Goal: Information Seeking & Learning: Learn about a topic

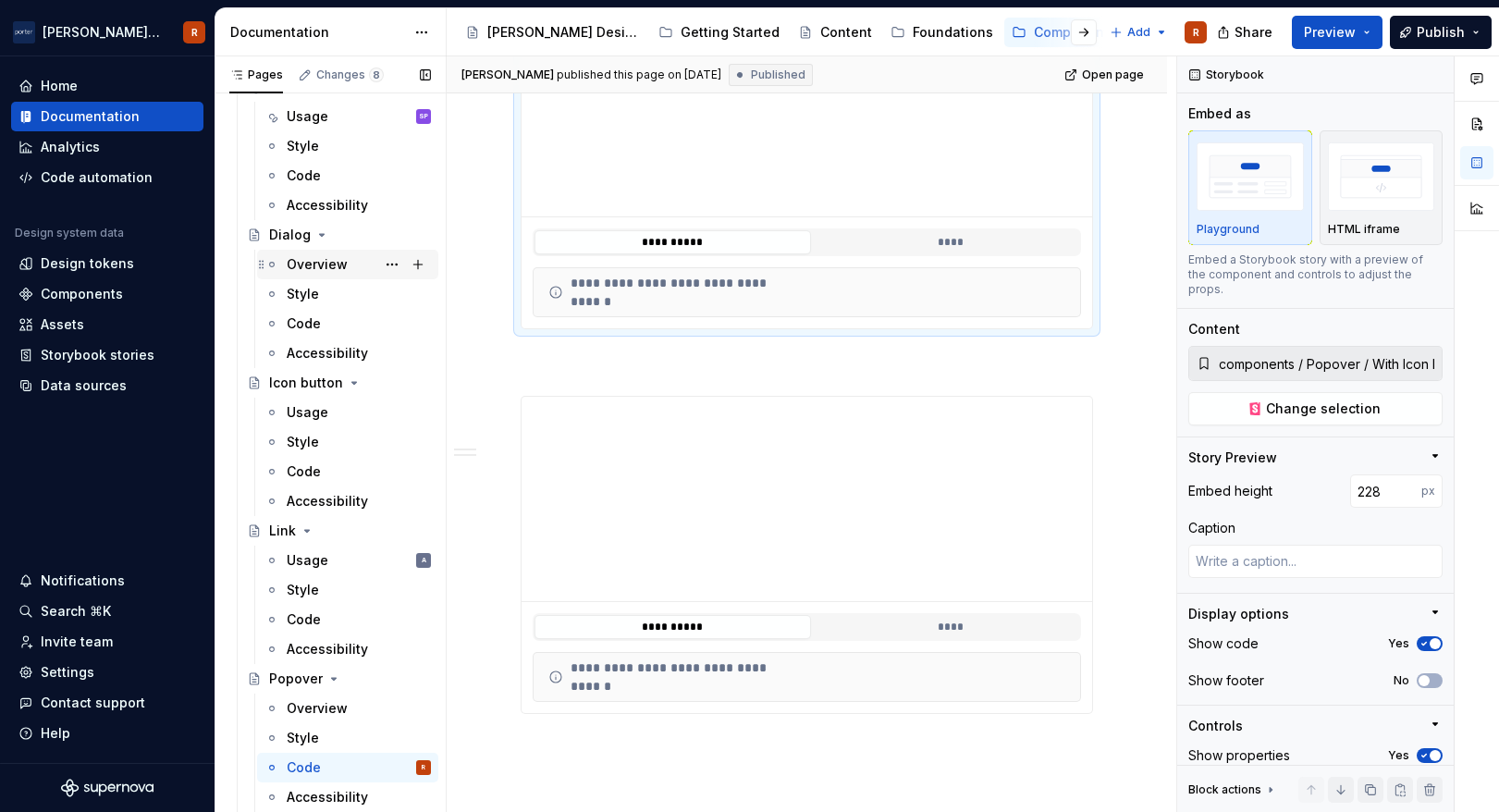
scroll to position [428, 0]
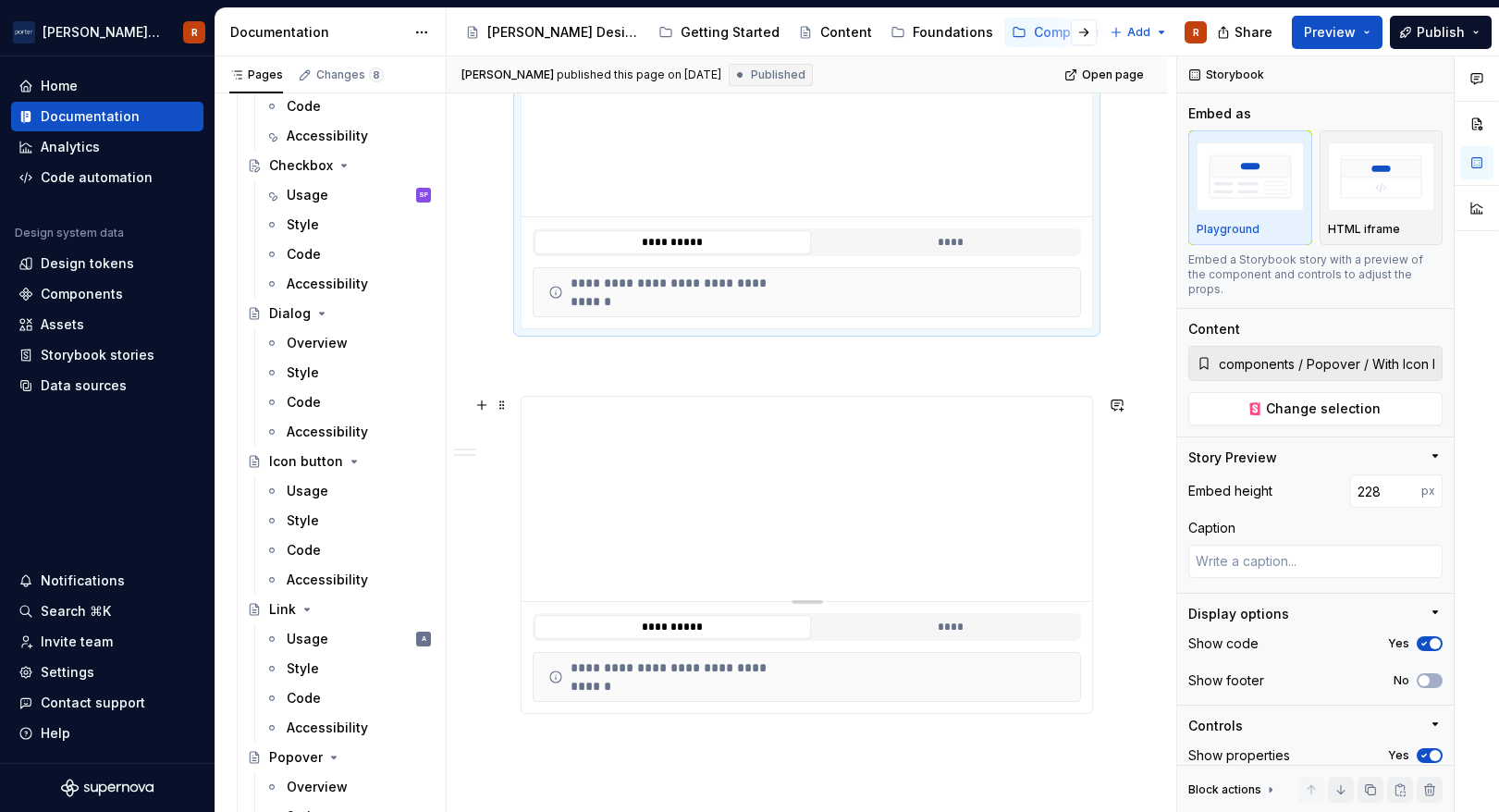
type input "components / Popover / With Button"
type input "221"
type textarea "*"
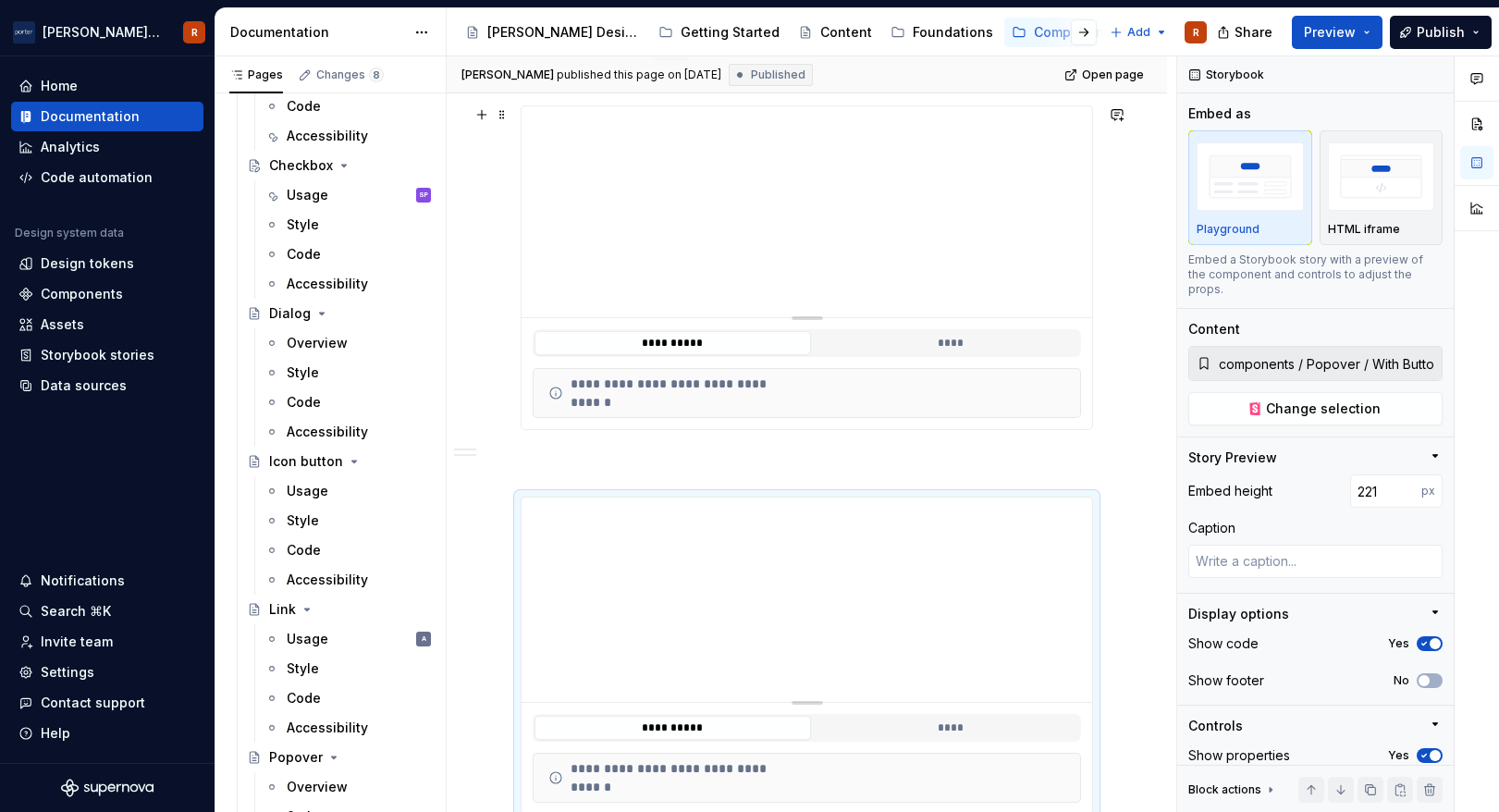
scroll to position [333, 0]
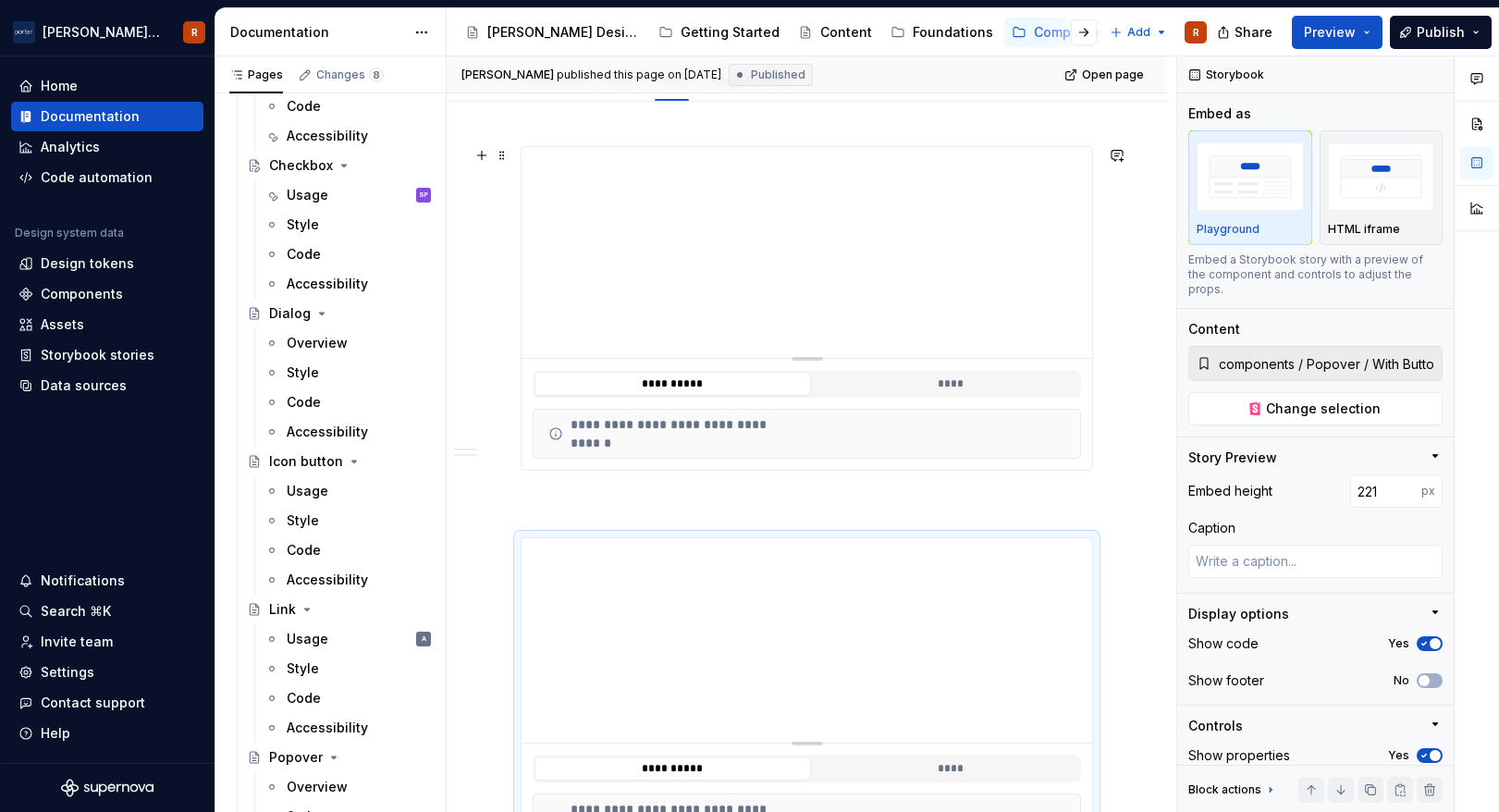
type input "components / Popover / With Icon Button"
type input "228"
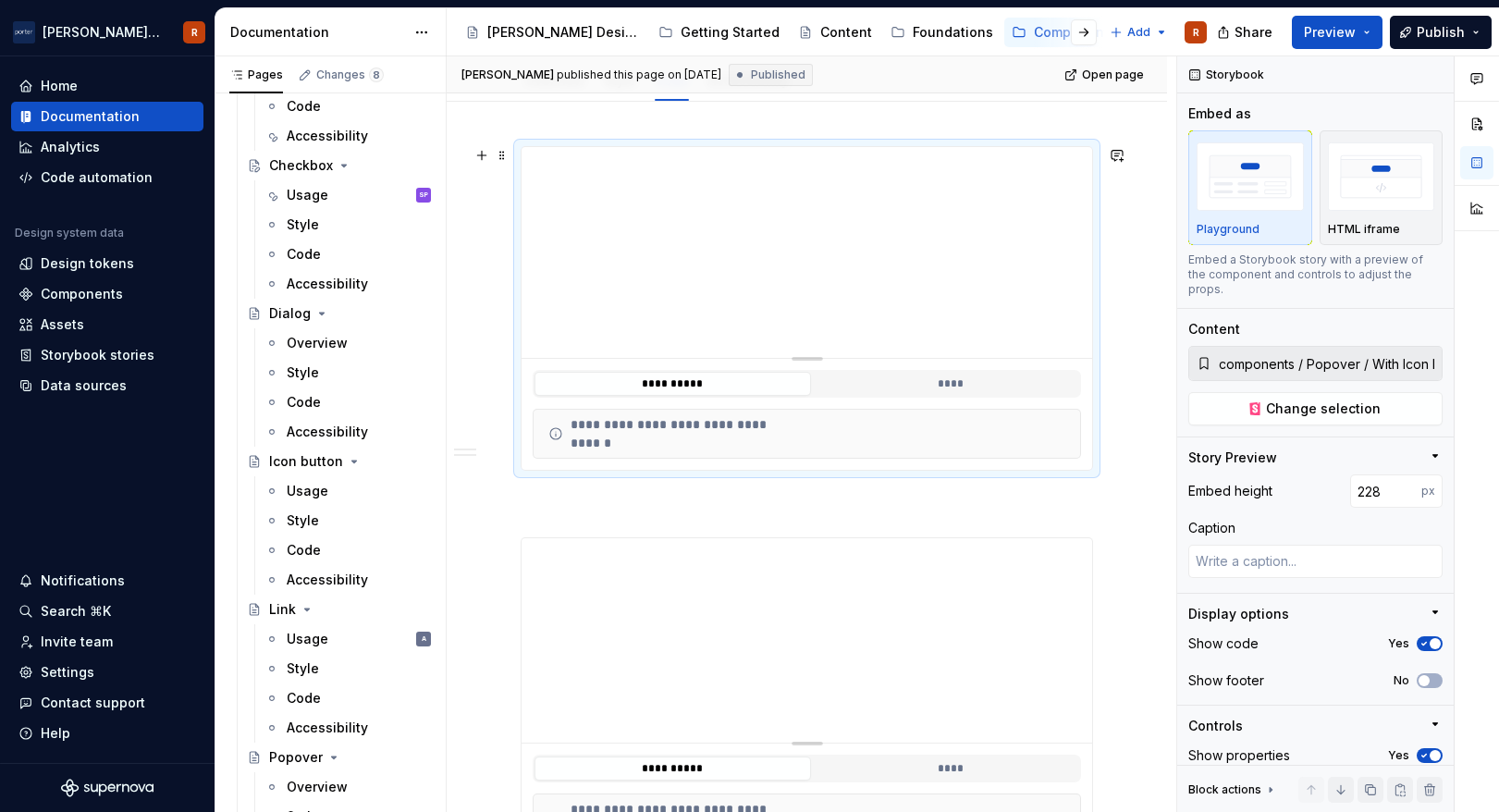
type textarea "*"
type input "components / Popover / With Button"
type input "221"
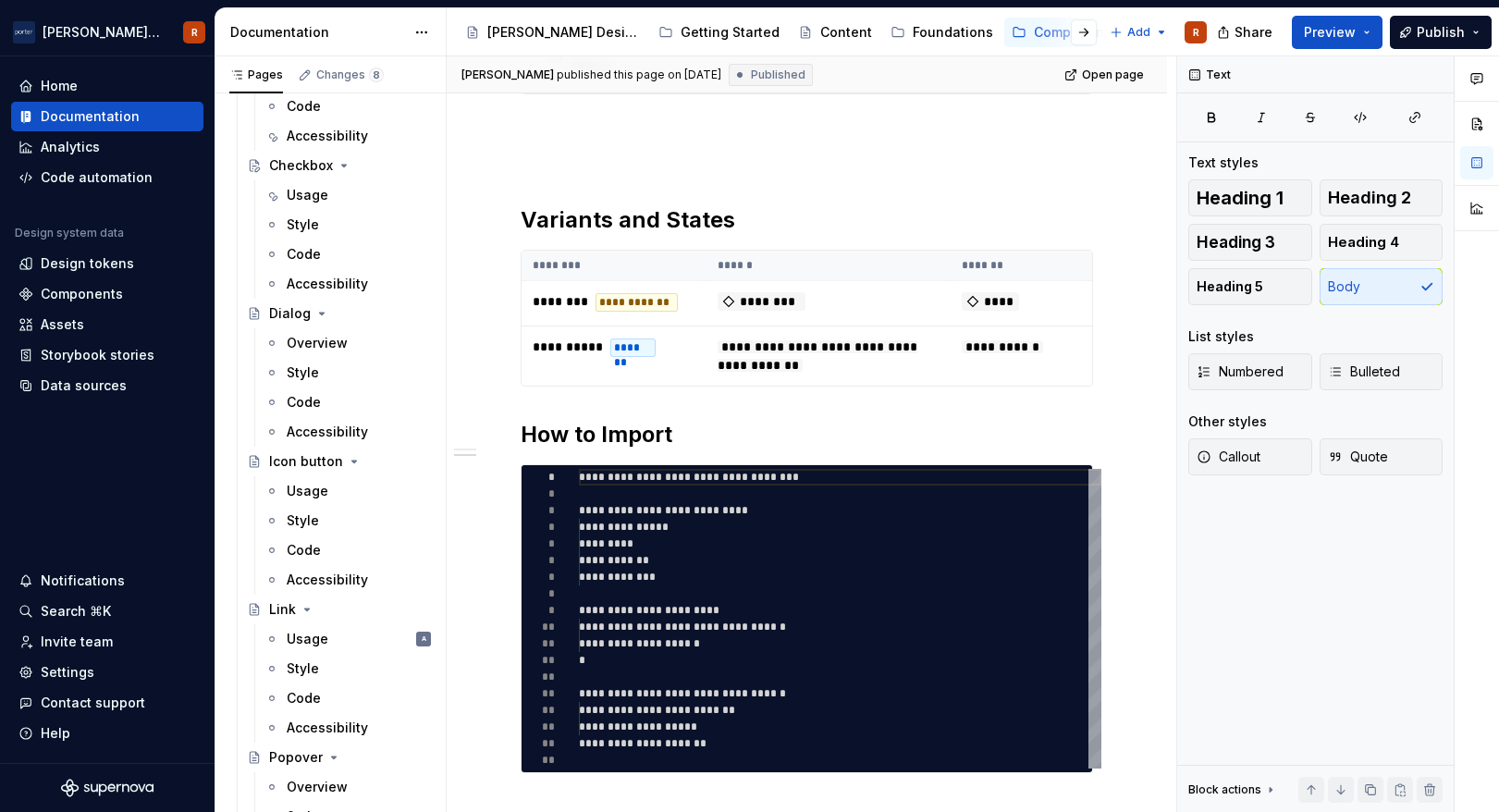
scroll to position [1320, 0]
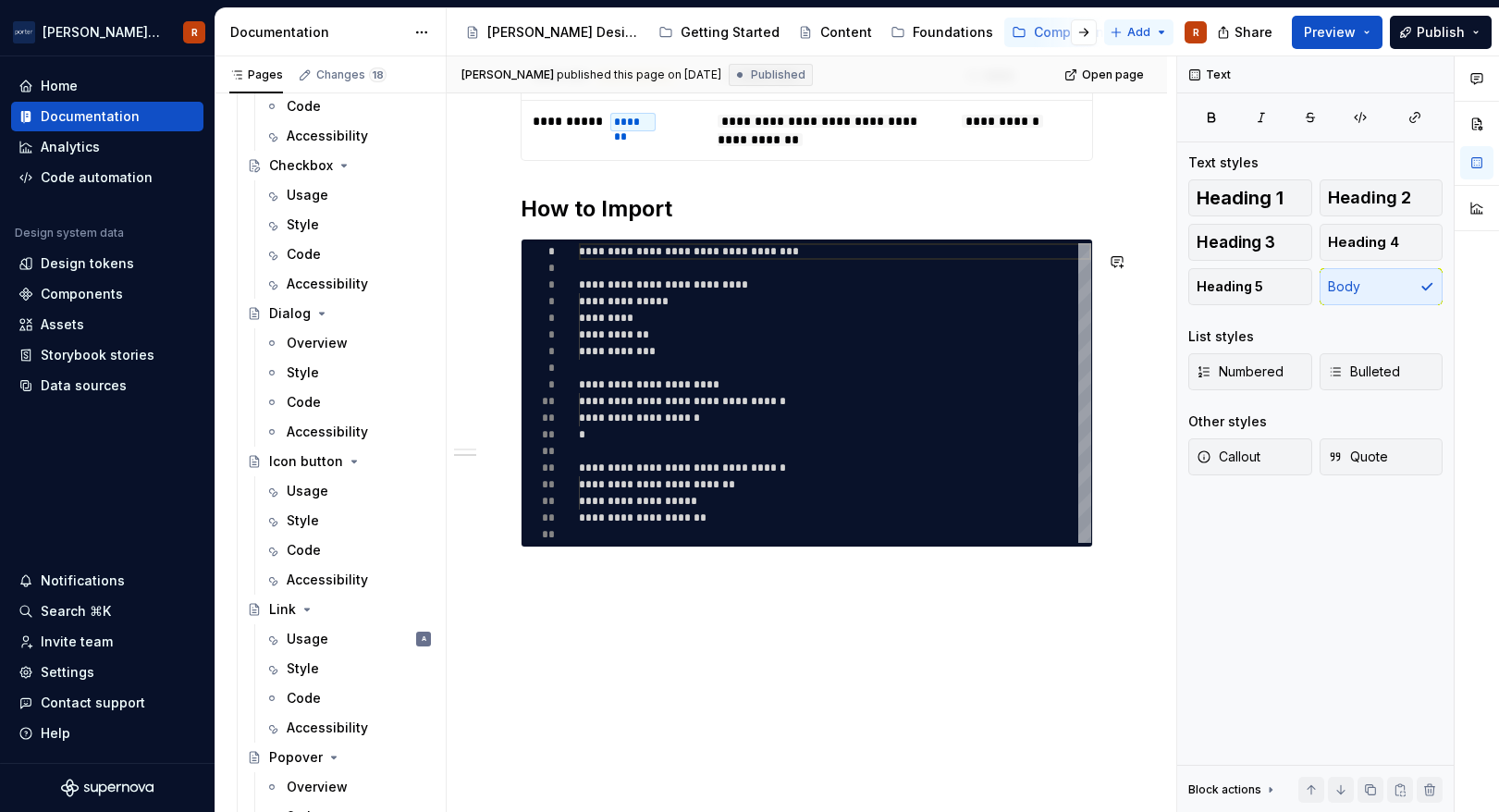
type textarea "*"
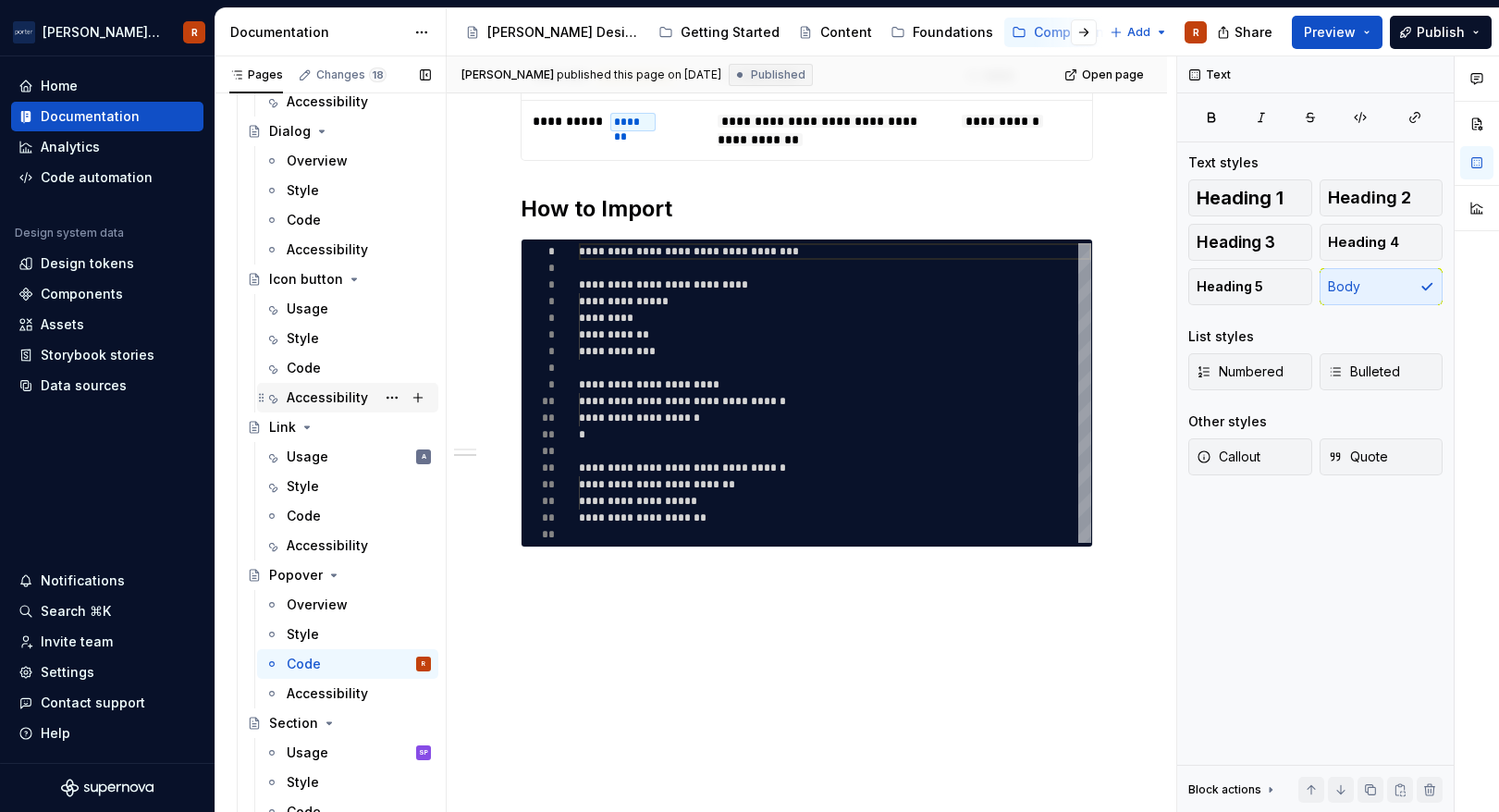
scroll to position [619, 0]
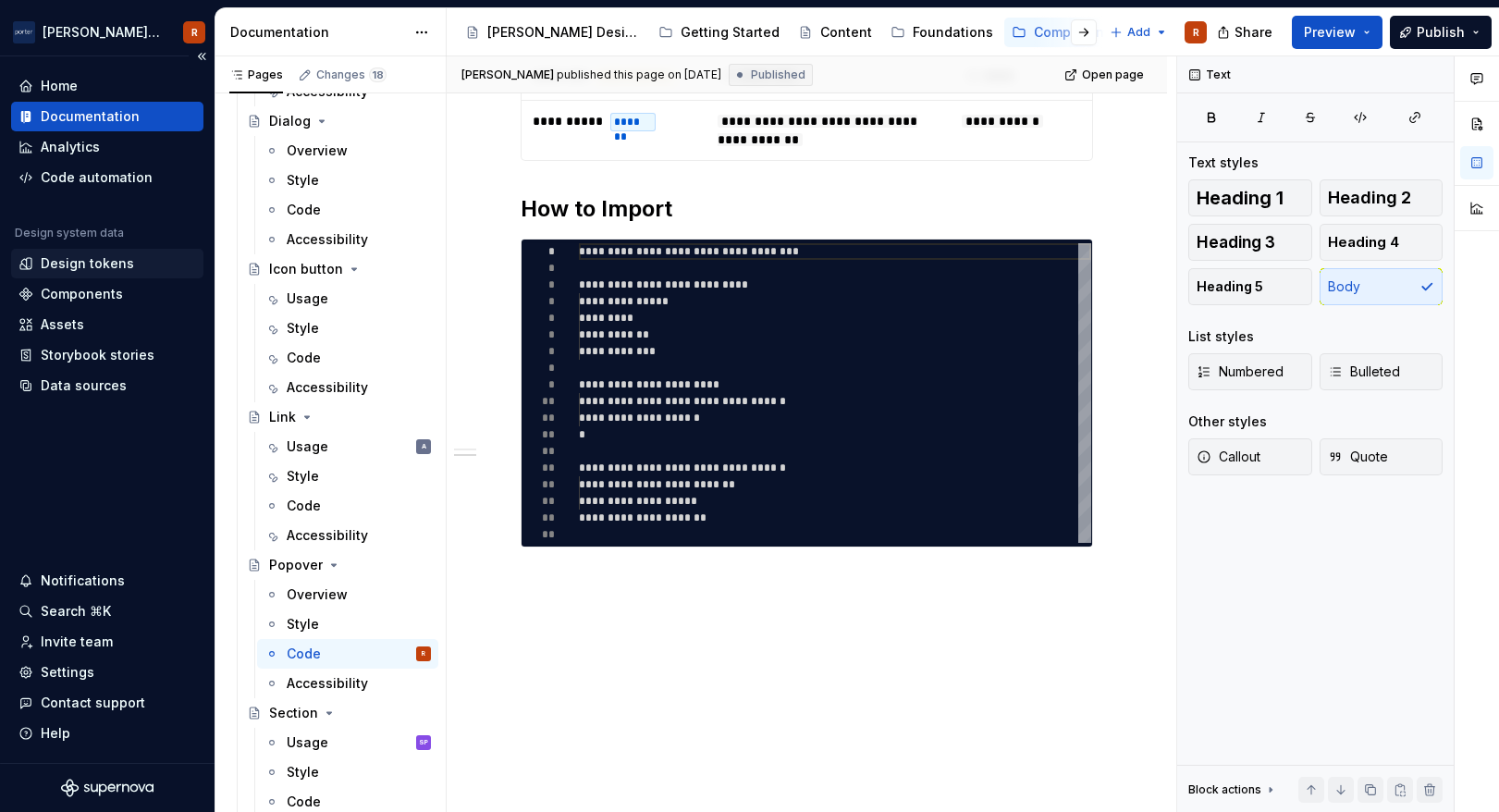
click at [63, 266] on div "Design tokens" at bounding box center [86, 264] width 93 height 19
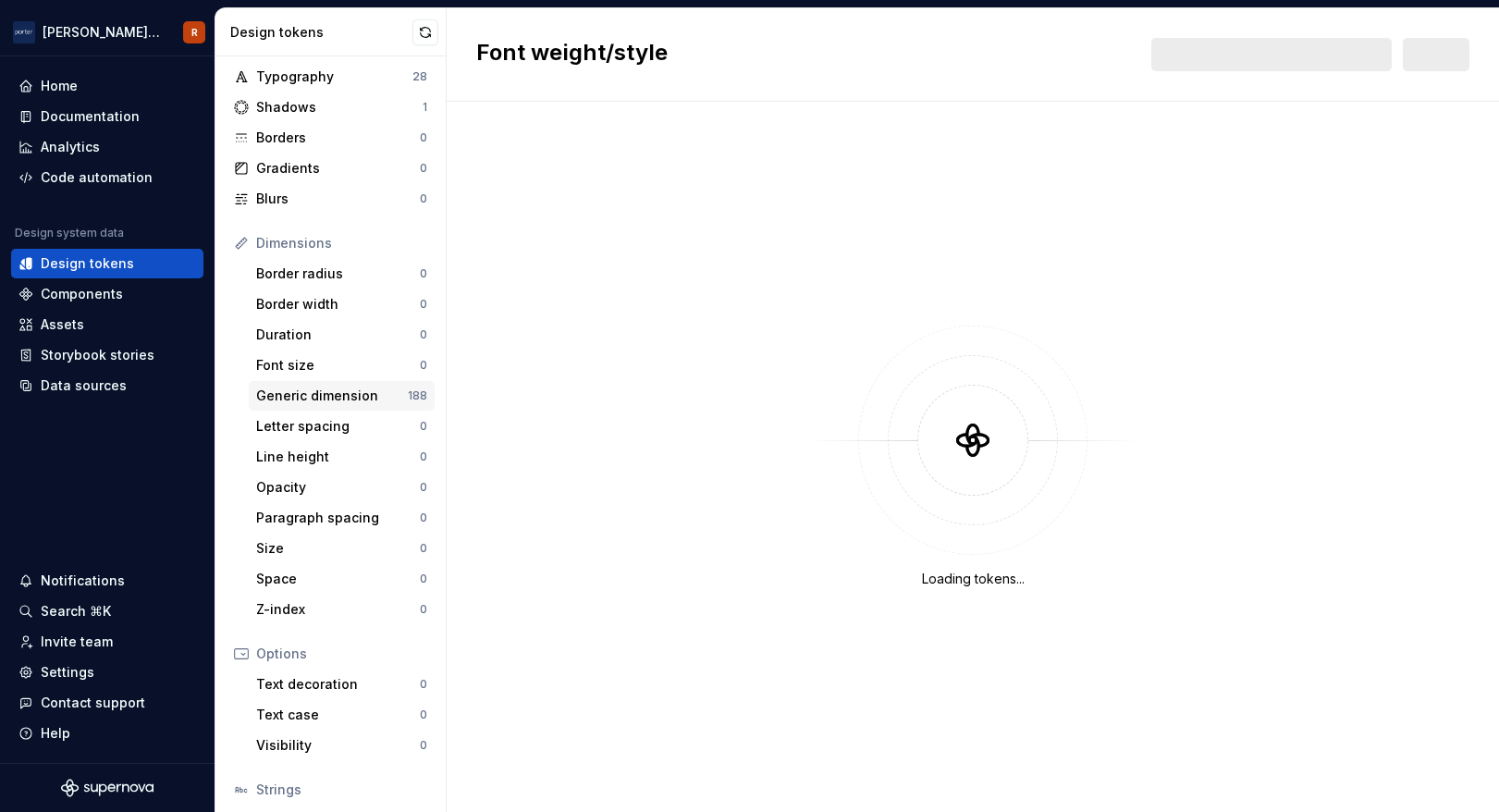
scroll to position [106, 0]
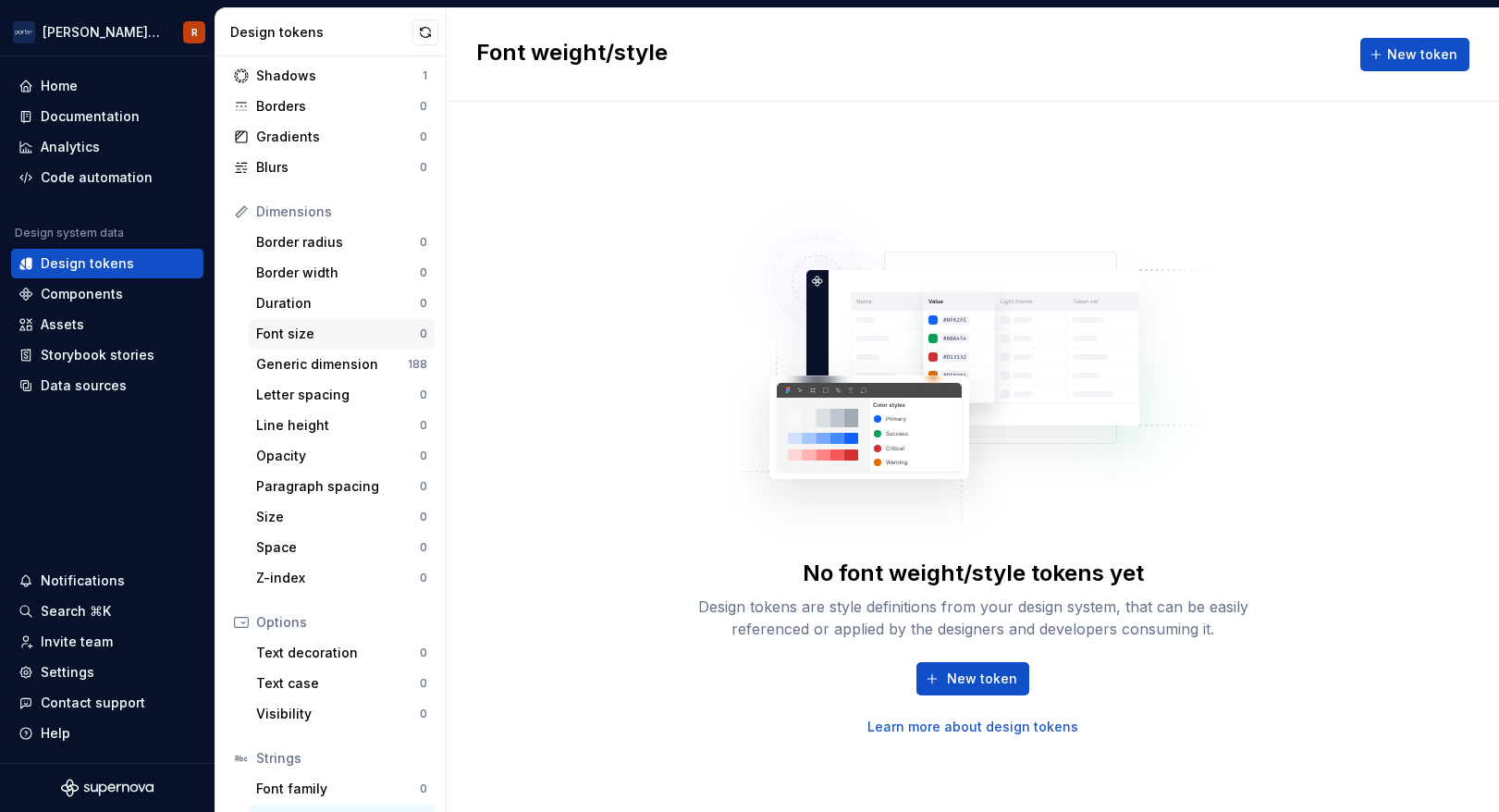
click at [333, 336] on div "Font size" at bounding box center [338, 334] width 164 height 19
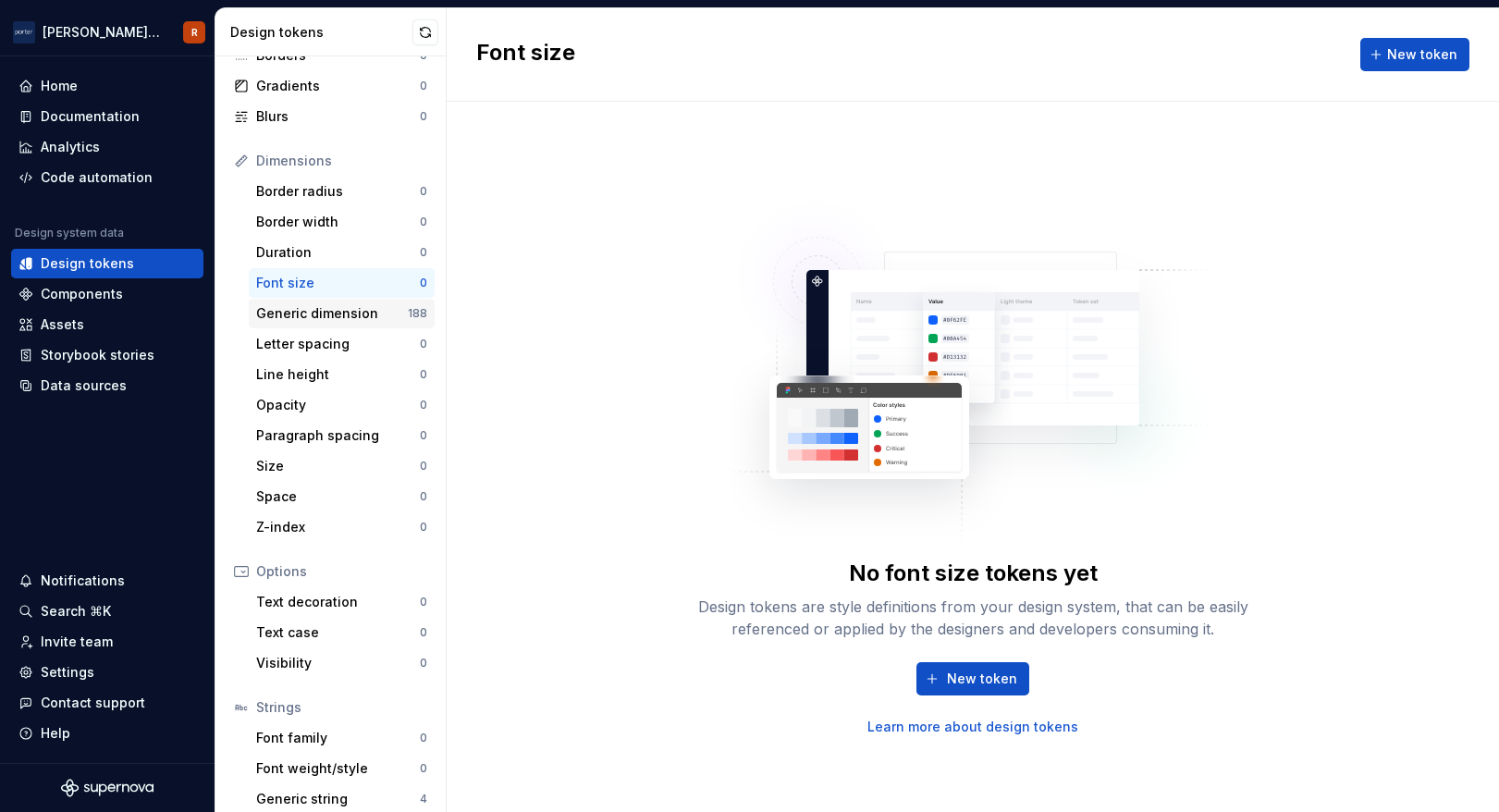
click at [344, 313] on div "Generic dimension" at bounding box center [332, 314] width 151 height 19
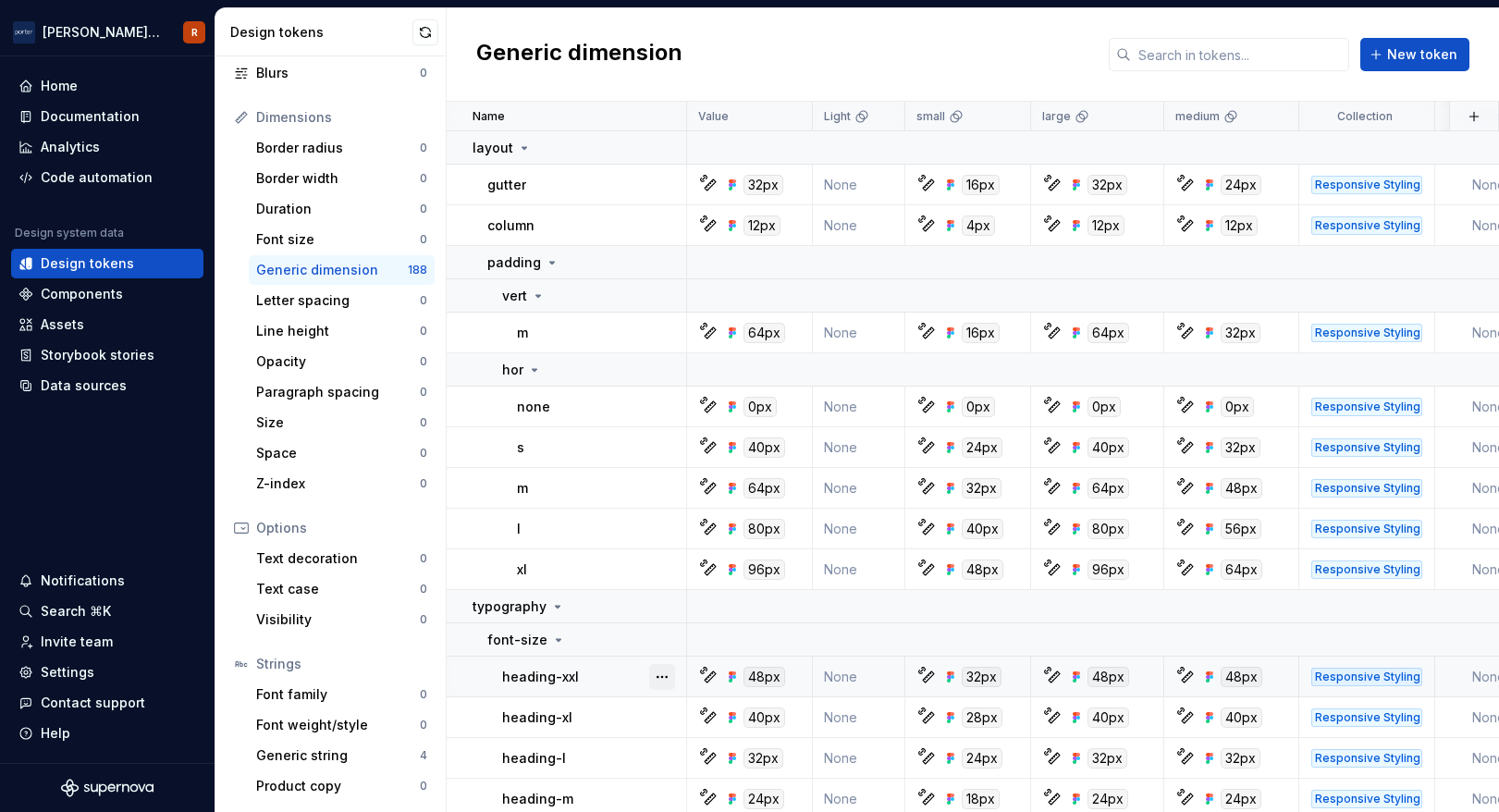
scroll to position [1689, 0]
